Goal: Task Accomplishment & Management: Manage account settings

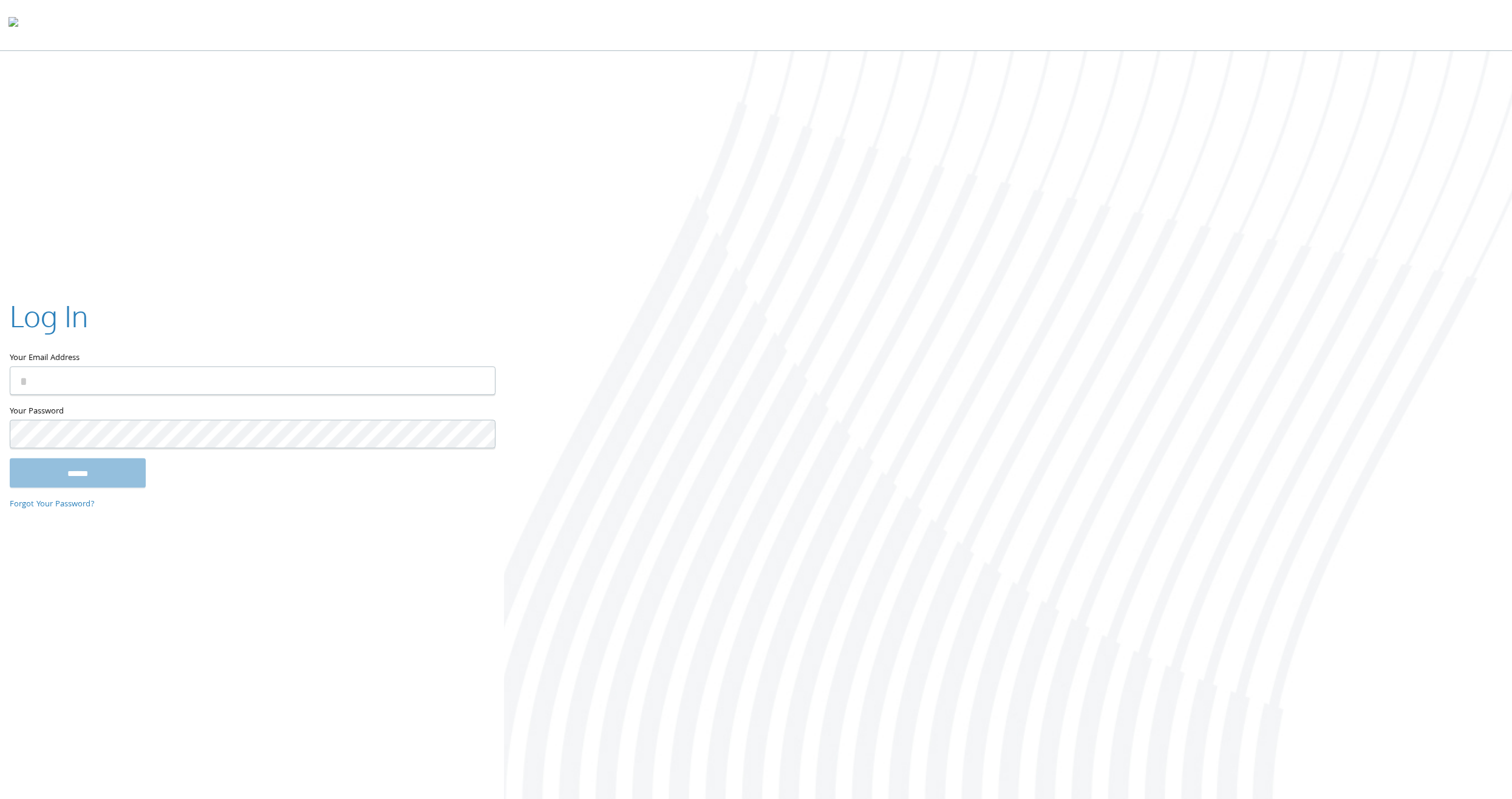
type input "**********"
click at [105, 482] on input "******" at bounding box center [78, 473] width 136 height 29
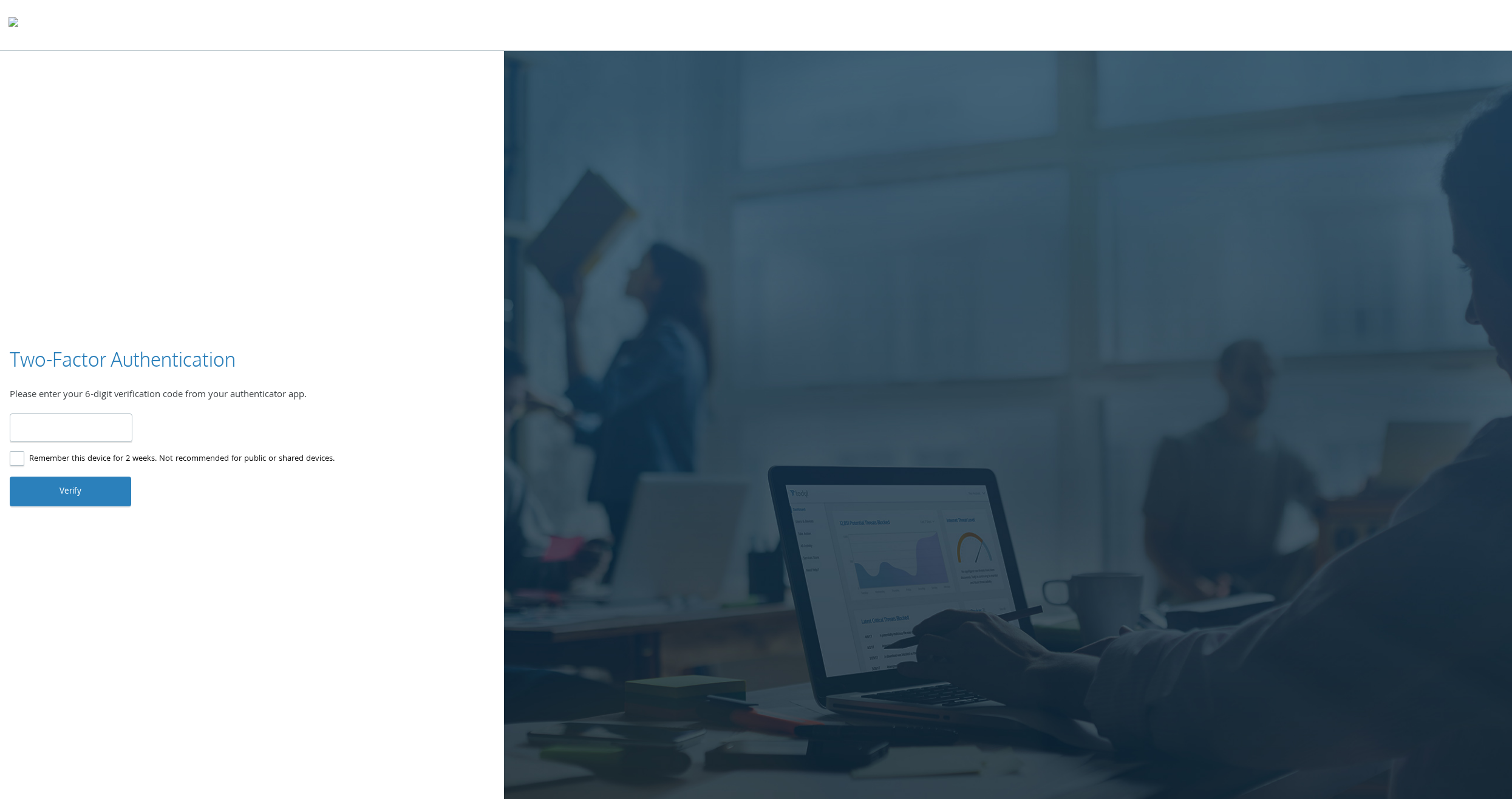
click at [91, 437] on input "number" at bounding box center [71, 427] width 122 height 29
type input "******"
